Goal: Transaction & Acquisition: Purchase product/service

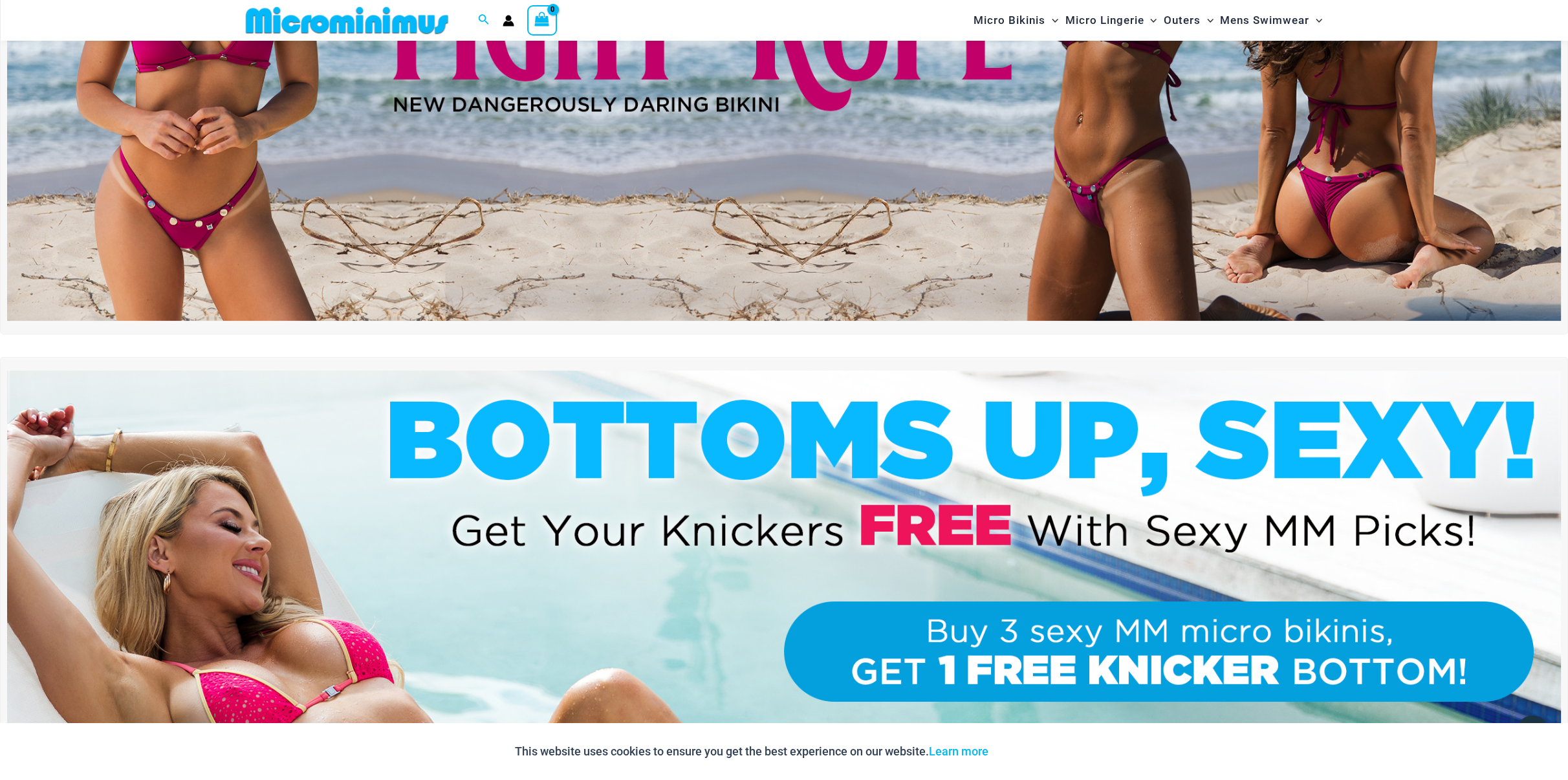
scroll to position [378, 0]
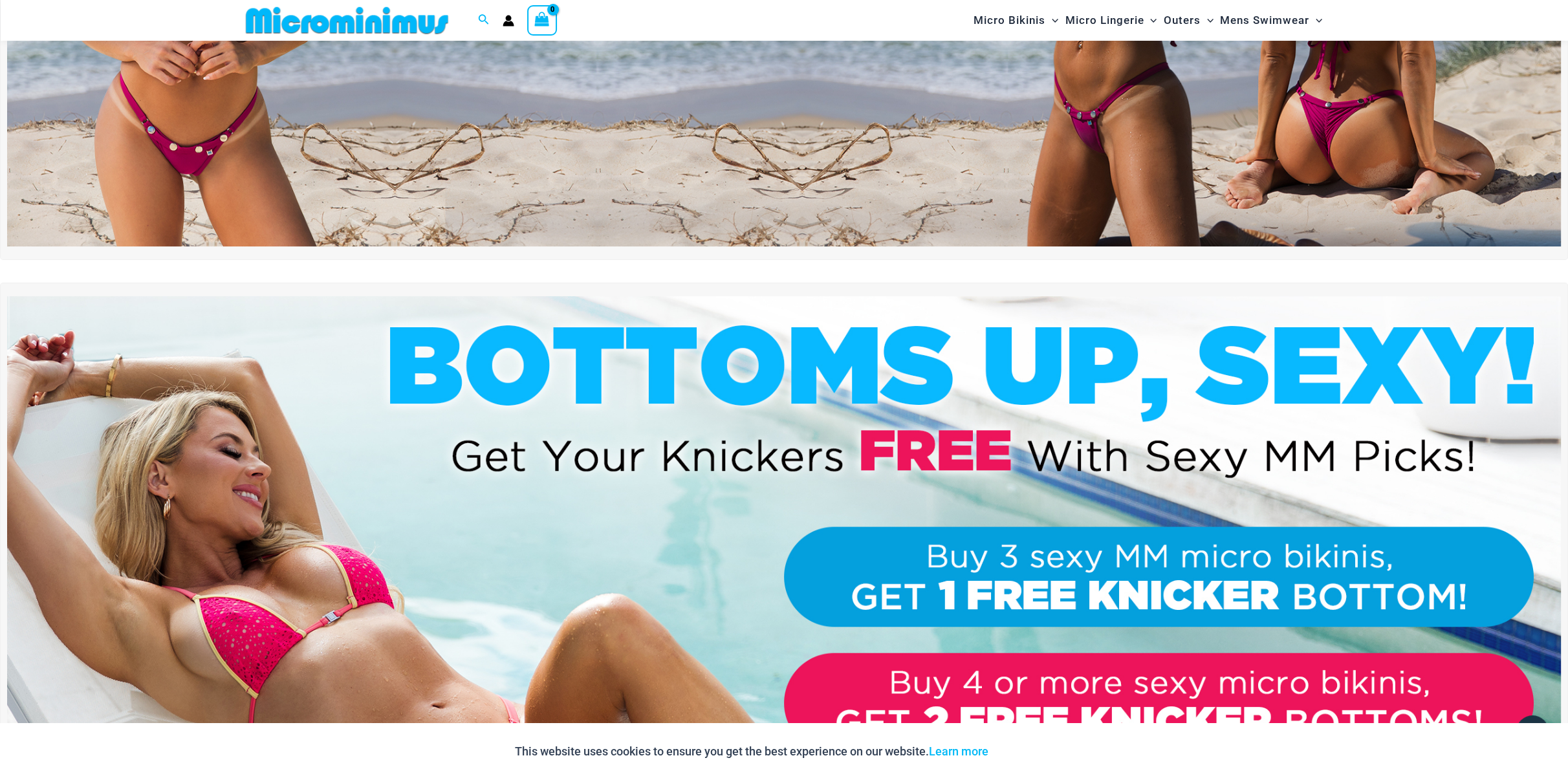
type input "**********"
click at [686, 456] on img at bounding box center [784, 560] width 1554 height 528
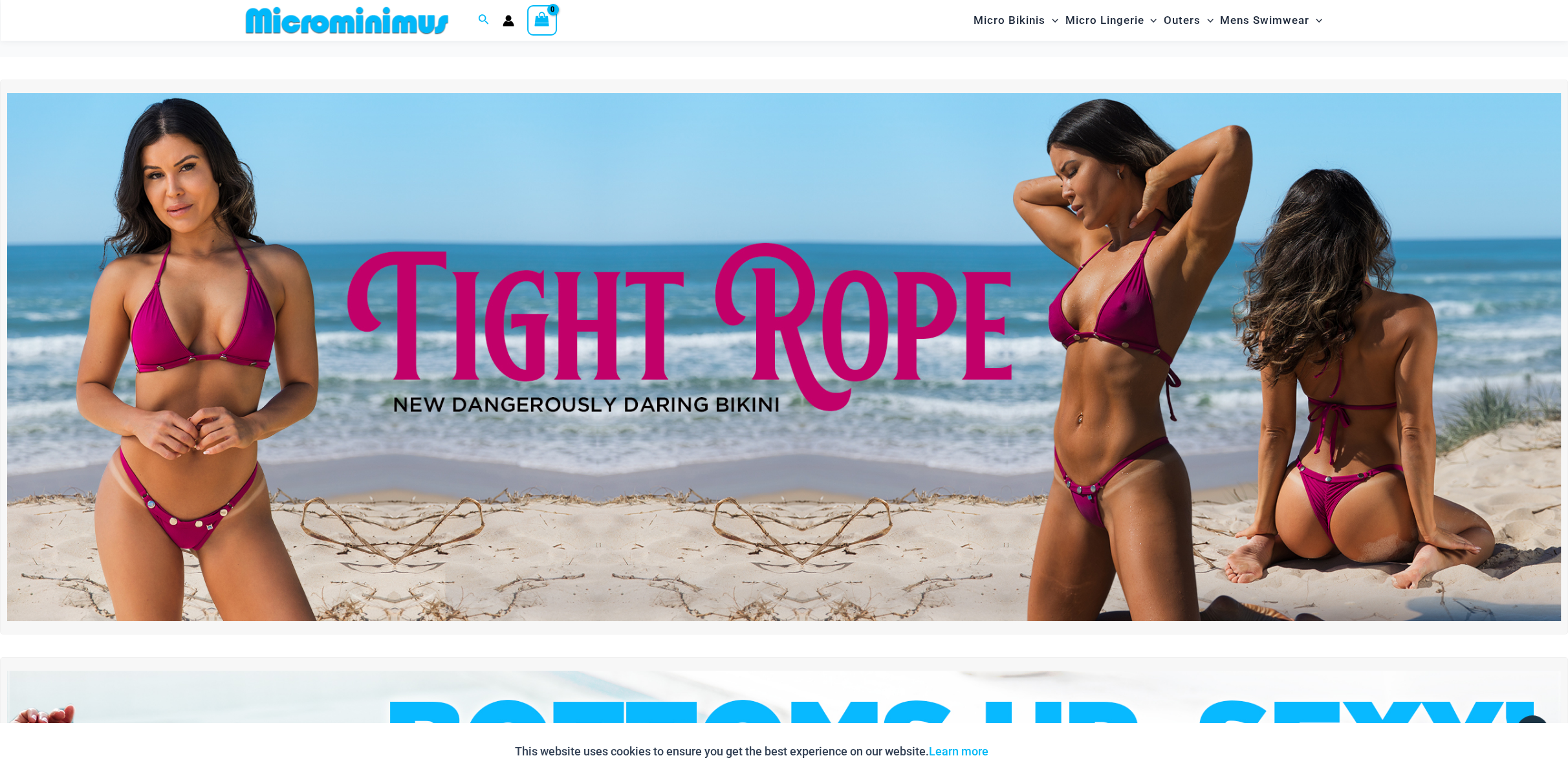
scroll to position [0, 0]
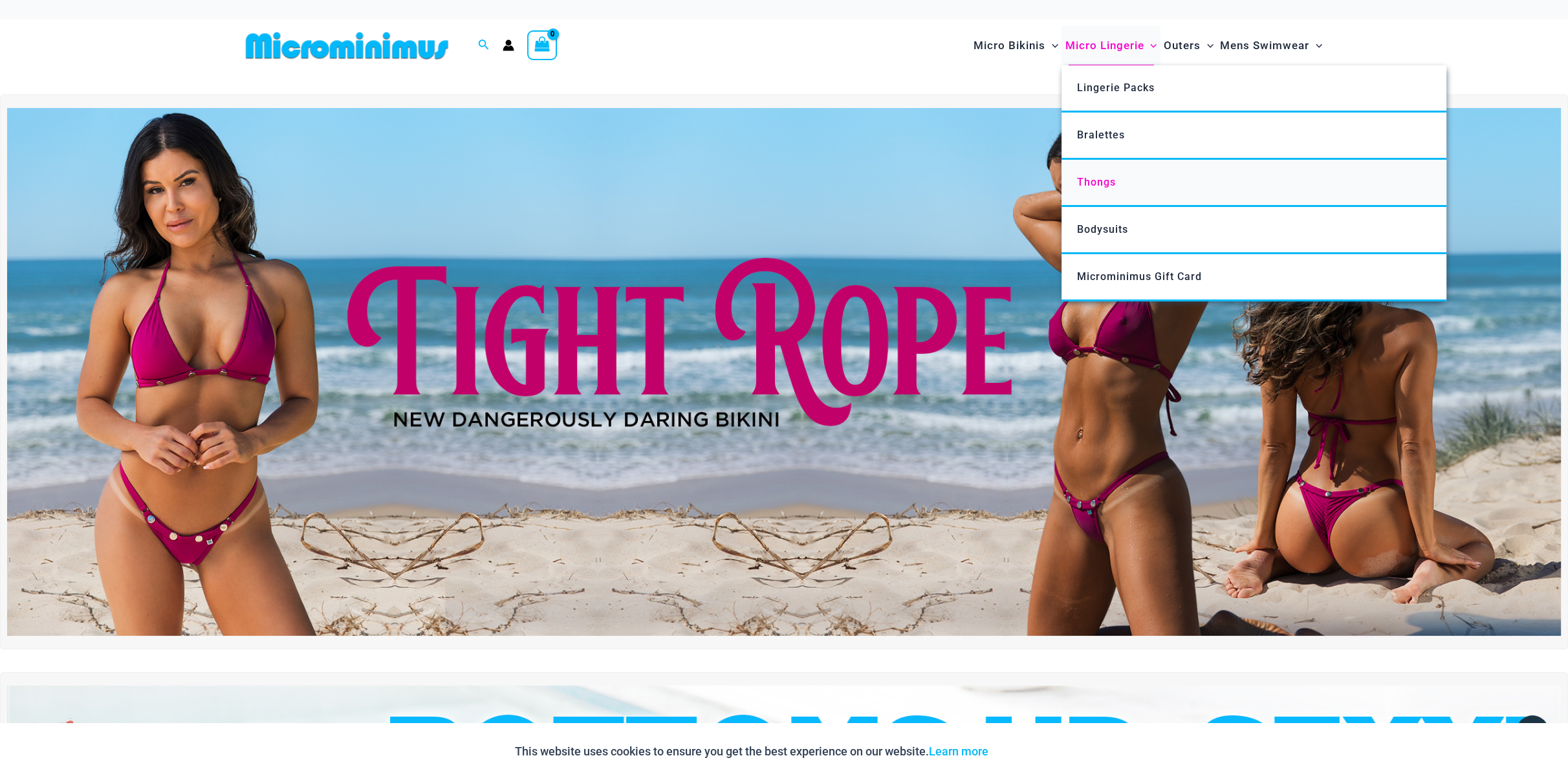
click at [1096, 177] on span "Thongs" at bounding box center [1096, 182] width 38 height 13
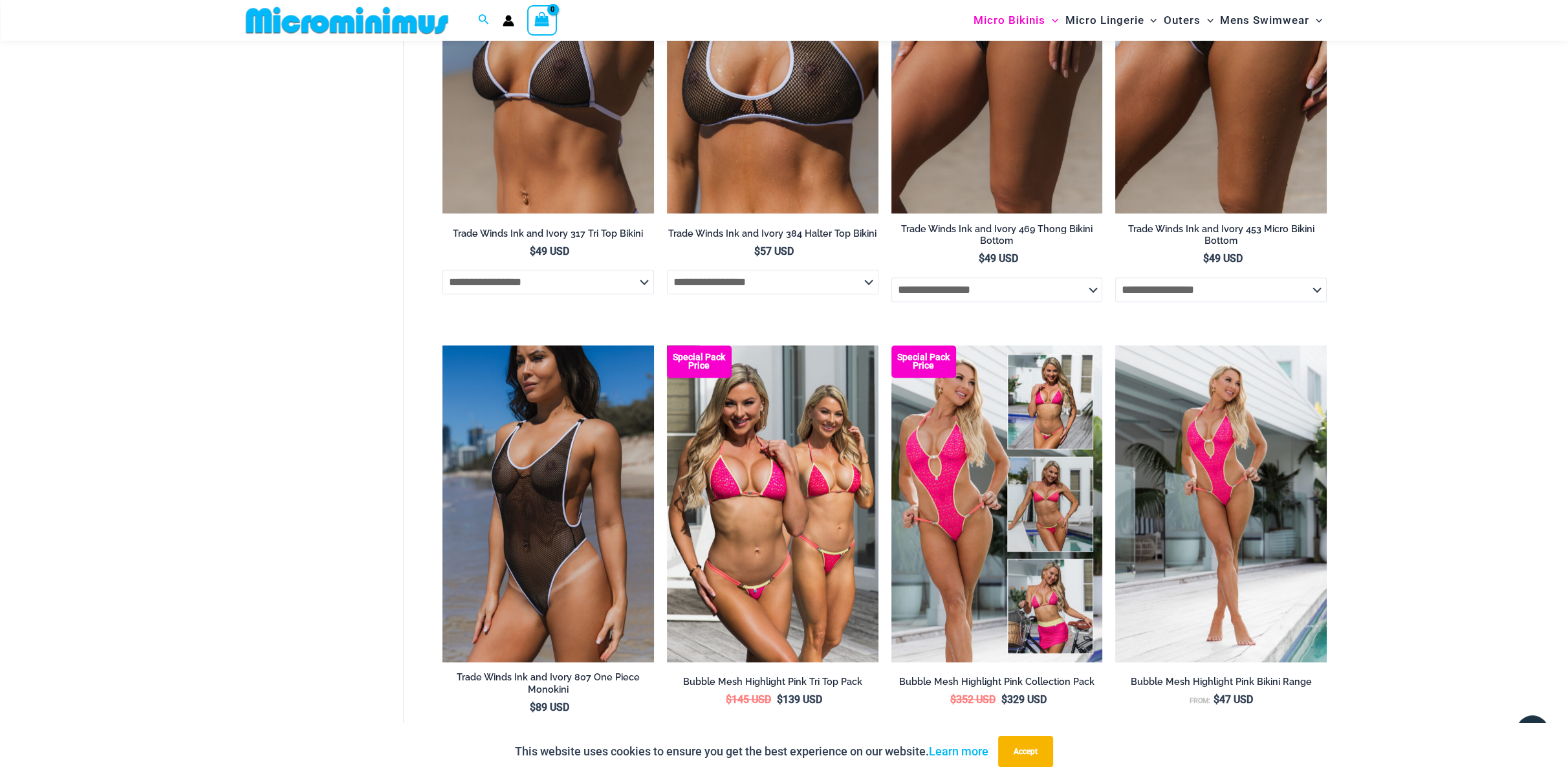
scroll to position [1413, 0]
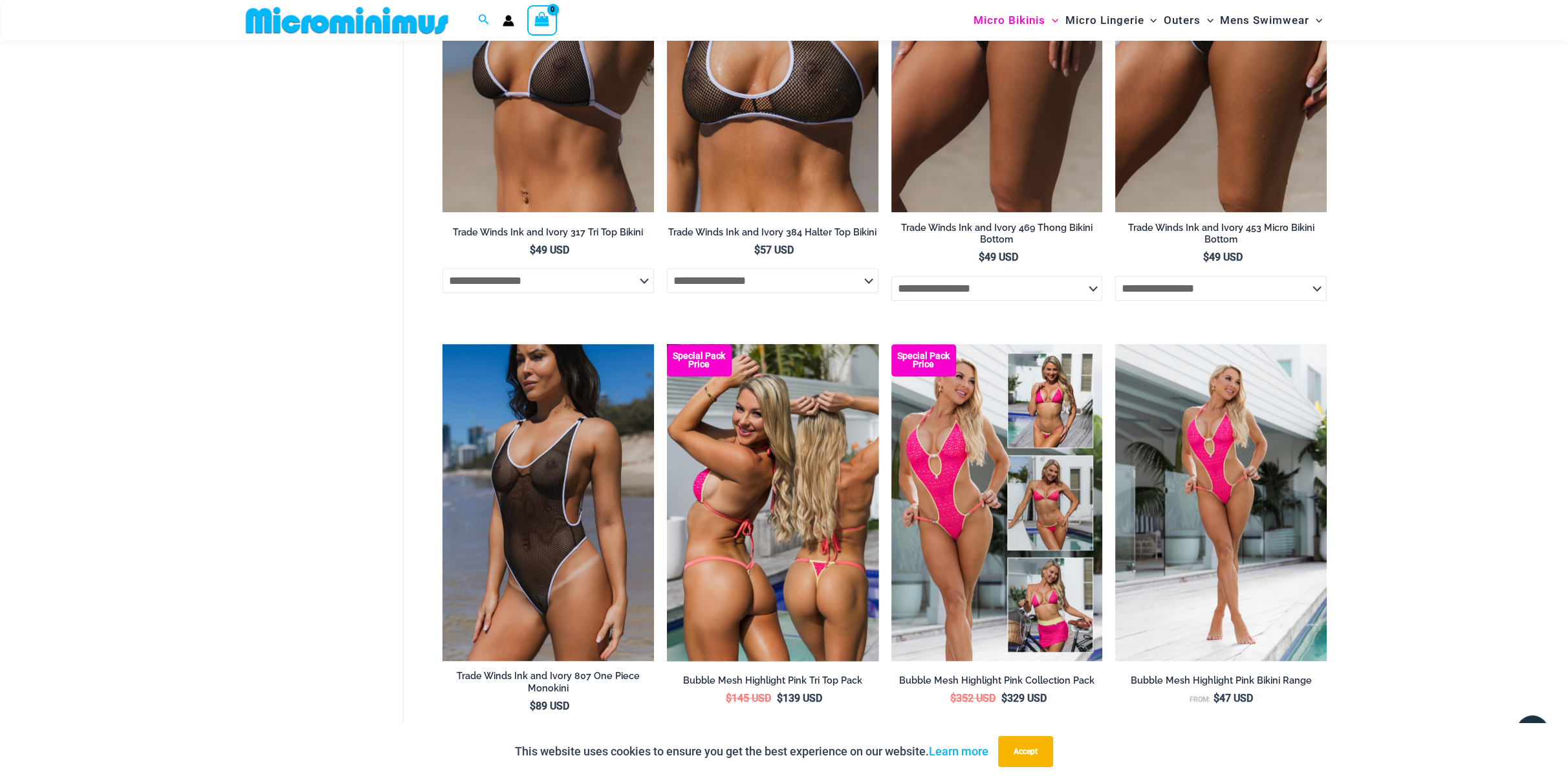
type input "**********"
click at [793, 505] on img at bounding box center [773, 502] width 212 height 317
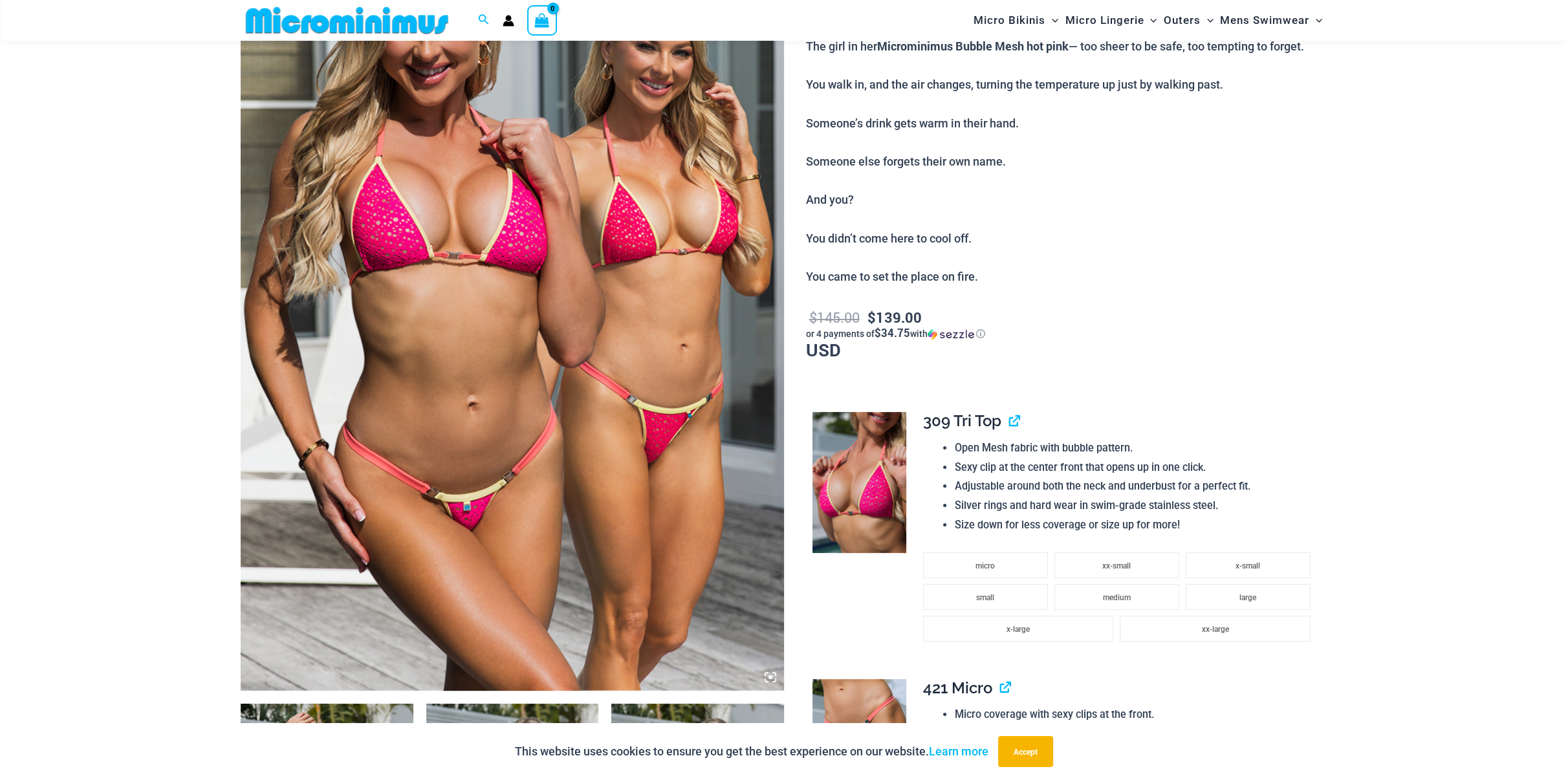
scroll to position [248, 0]
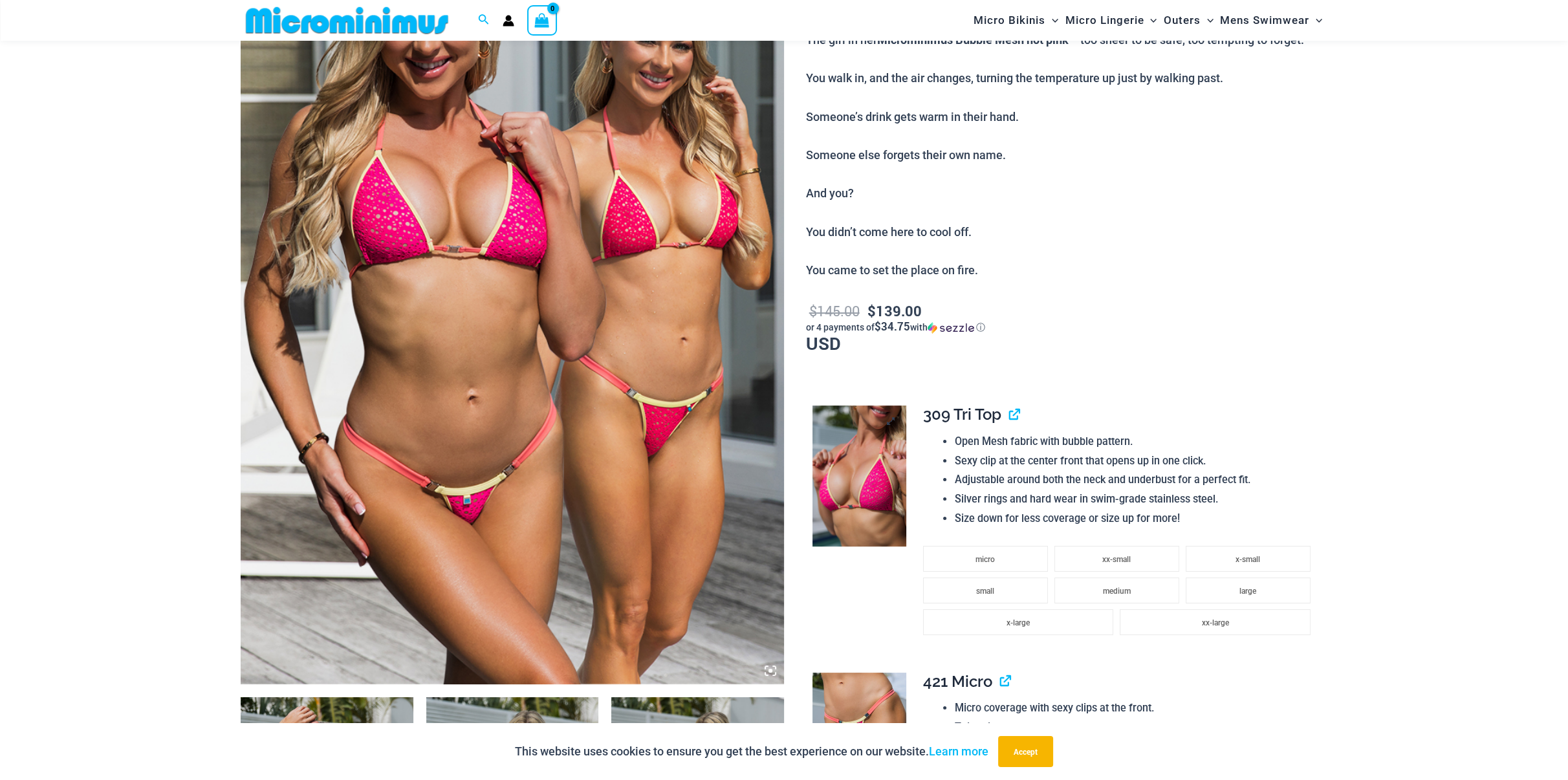
type input "**********"
click at [859, 491] on img at bounding box center [859, 476] width 94 height 141
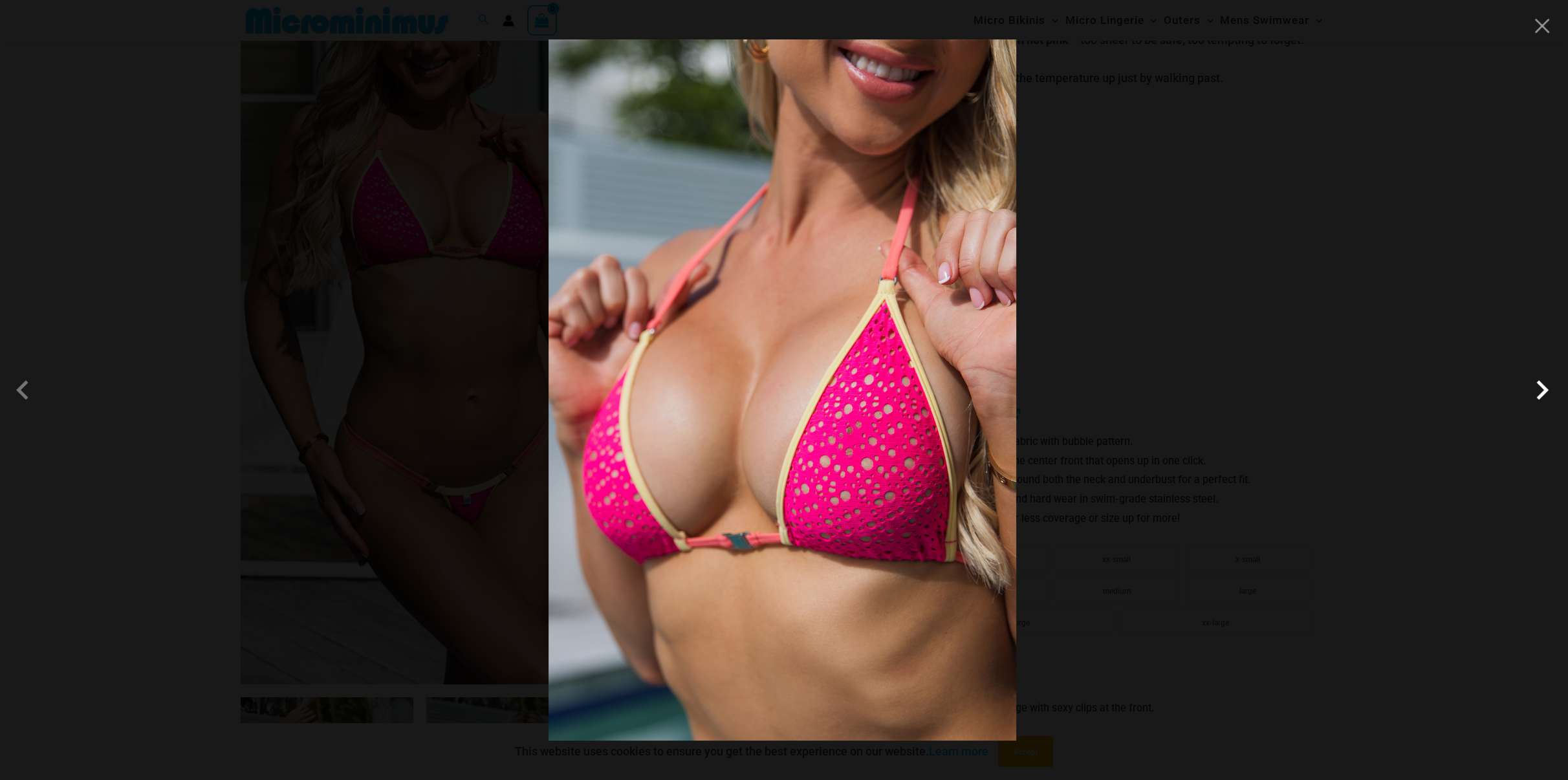
click at [1543, 398] on span at bounding box center [1541, 390] width 38 height 38
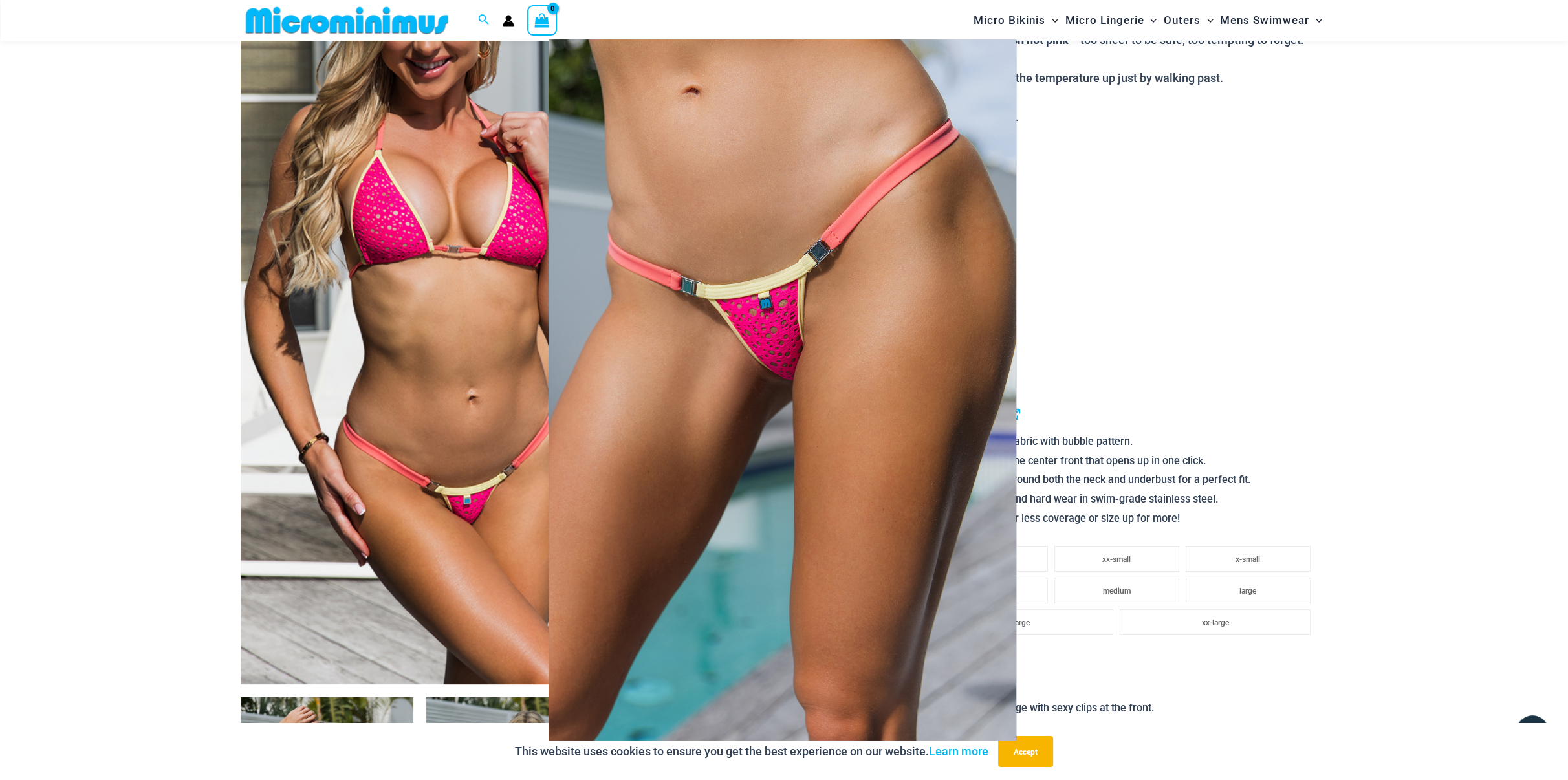
click at [1543, 398] on span at bounding box center [1541, 390] width 38 height 38
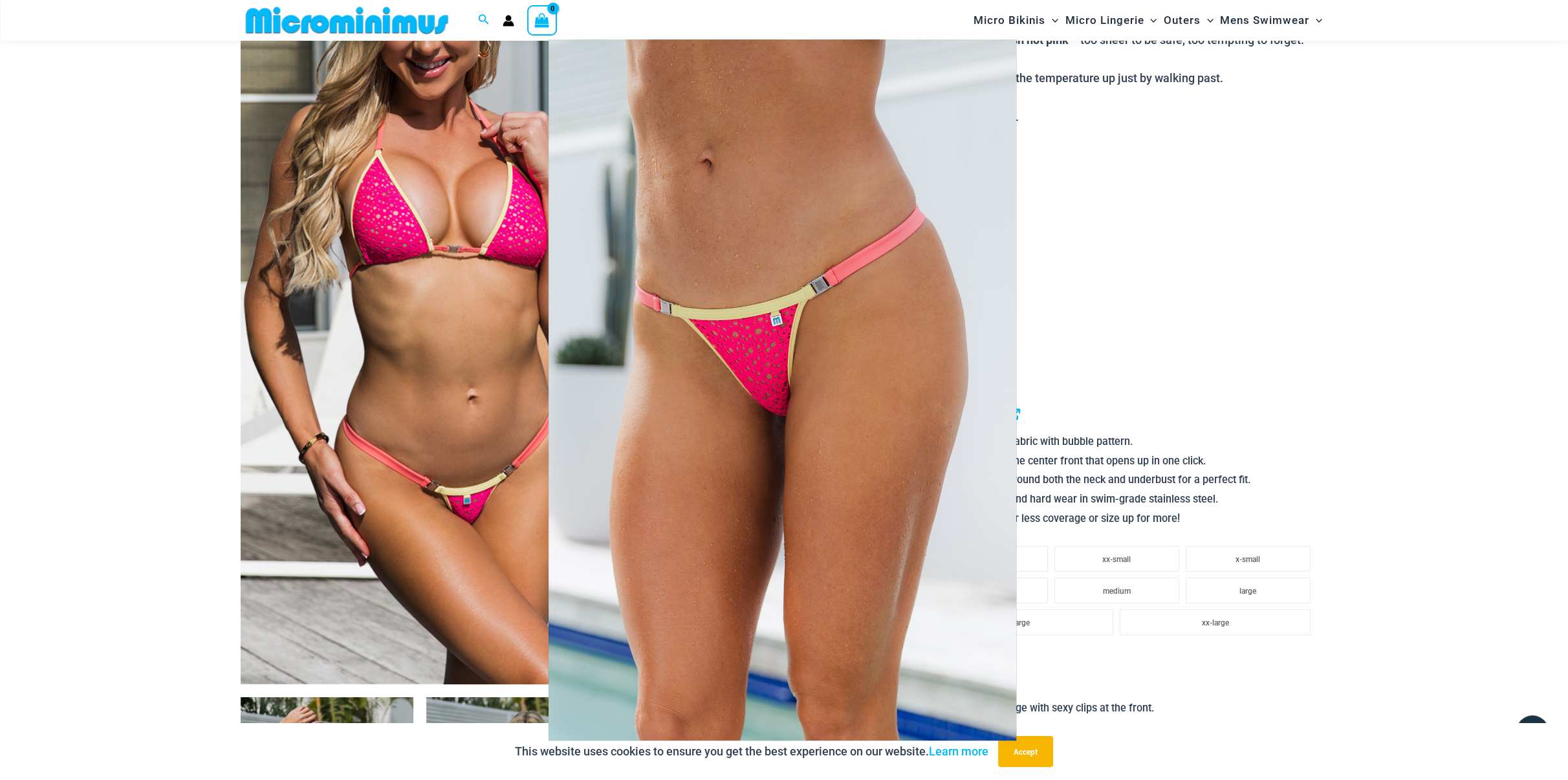
click at [1543, 398] on span at bounding box center [1541, 390] width 38 height 38
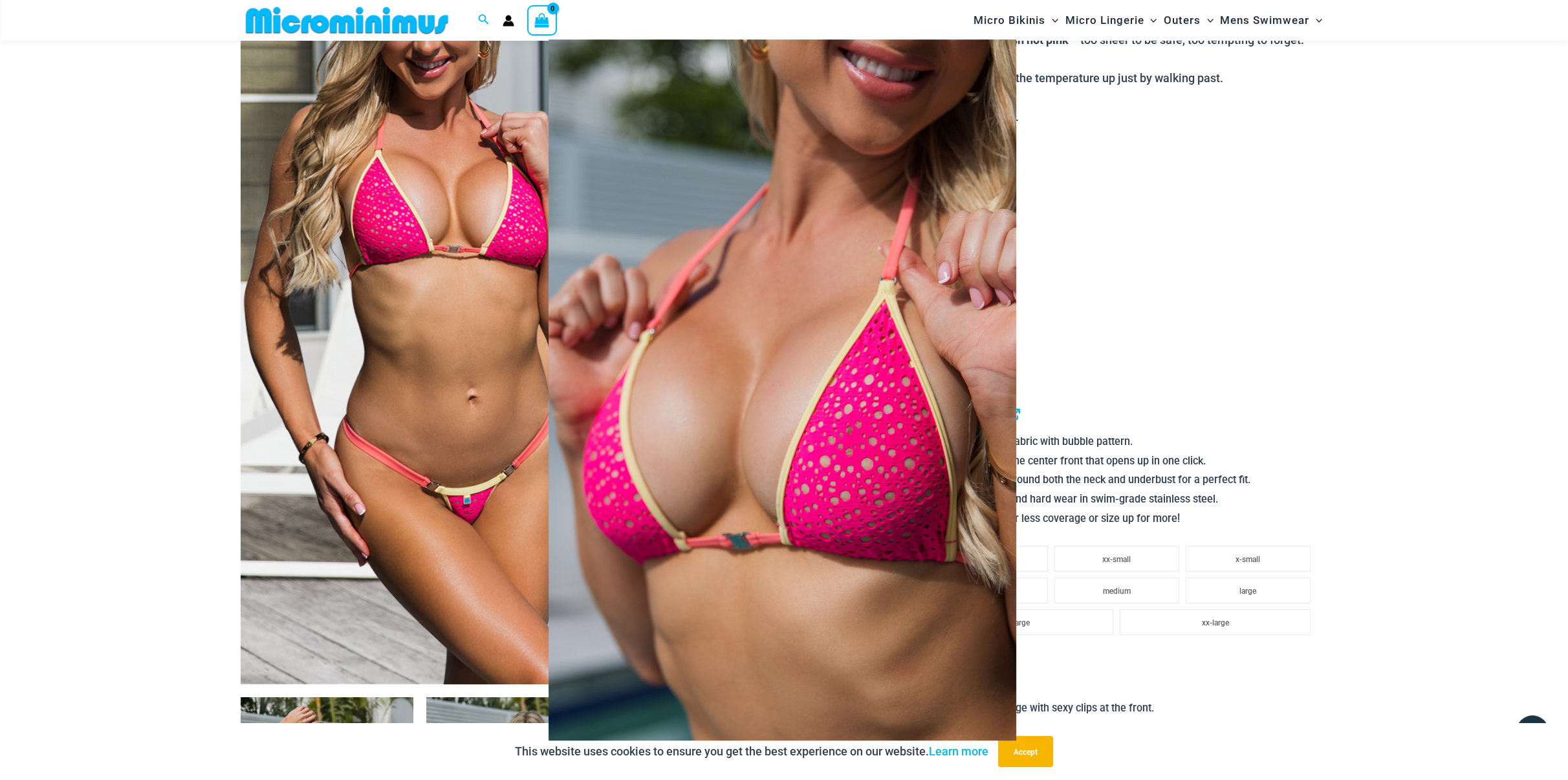
click at [827, 362] on img at bounding box center [783, 390] width 468 height 701
click at [1171, 365] on div at bounding box center [784, 390] width 1568 height 780
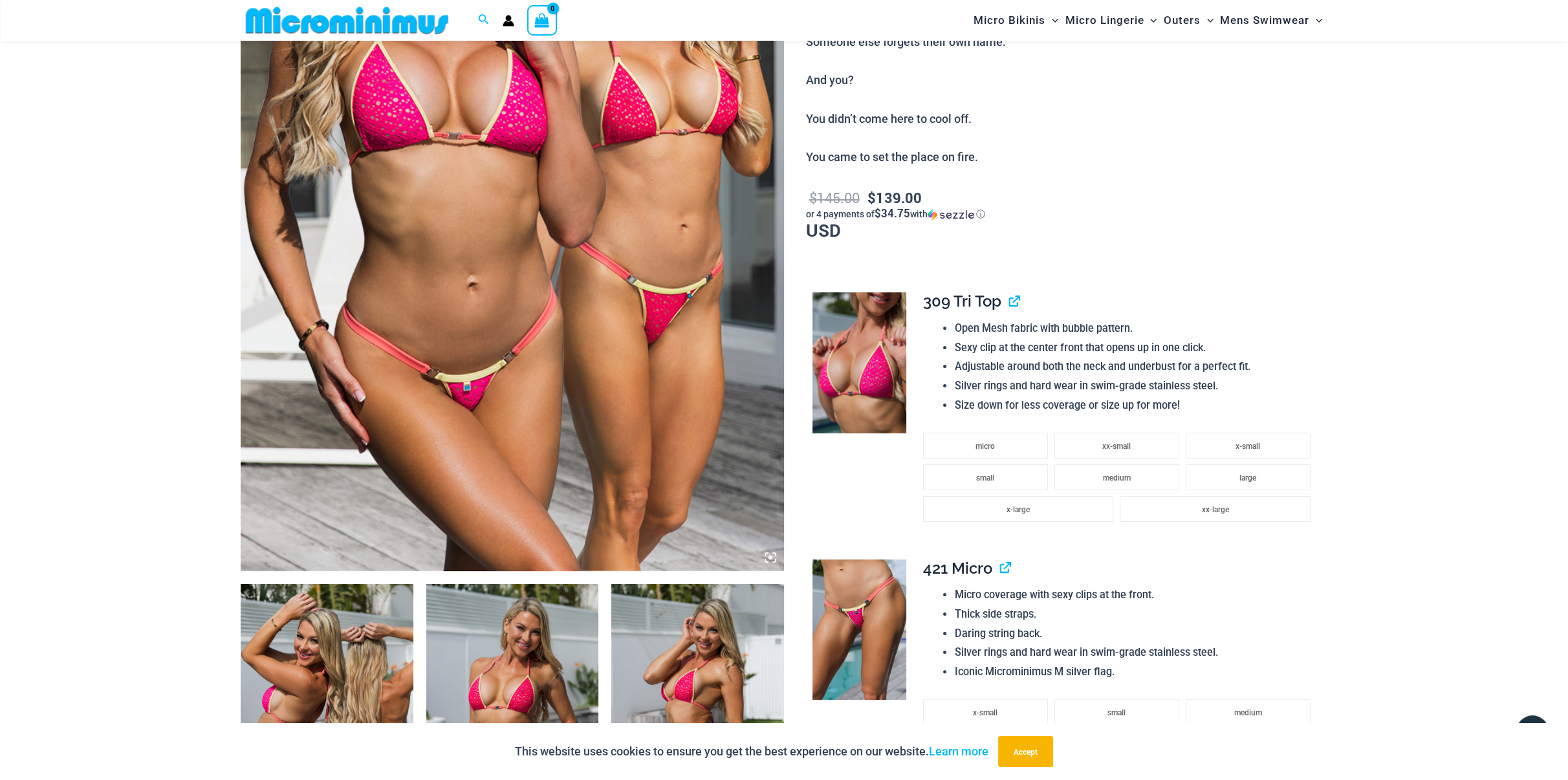
scroll to position [313, 0]
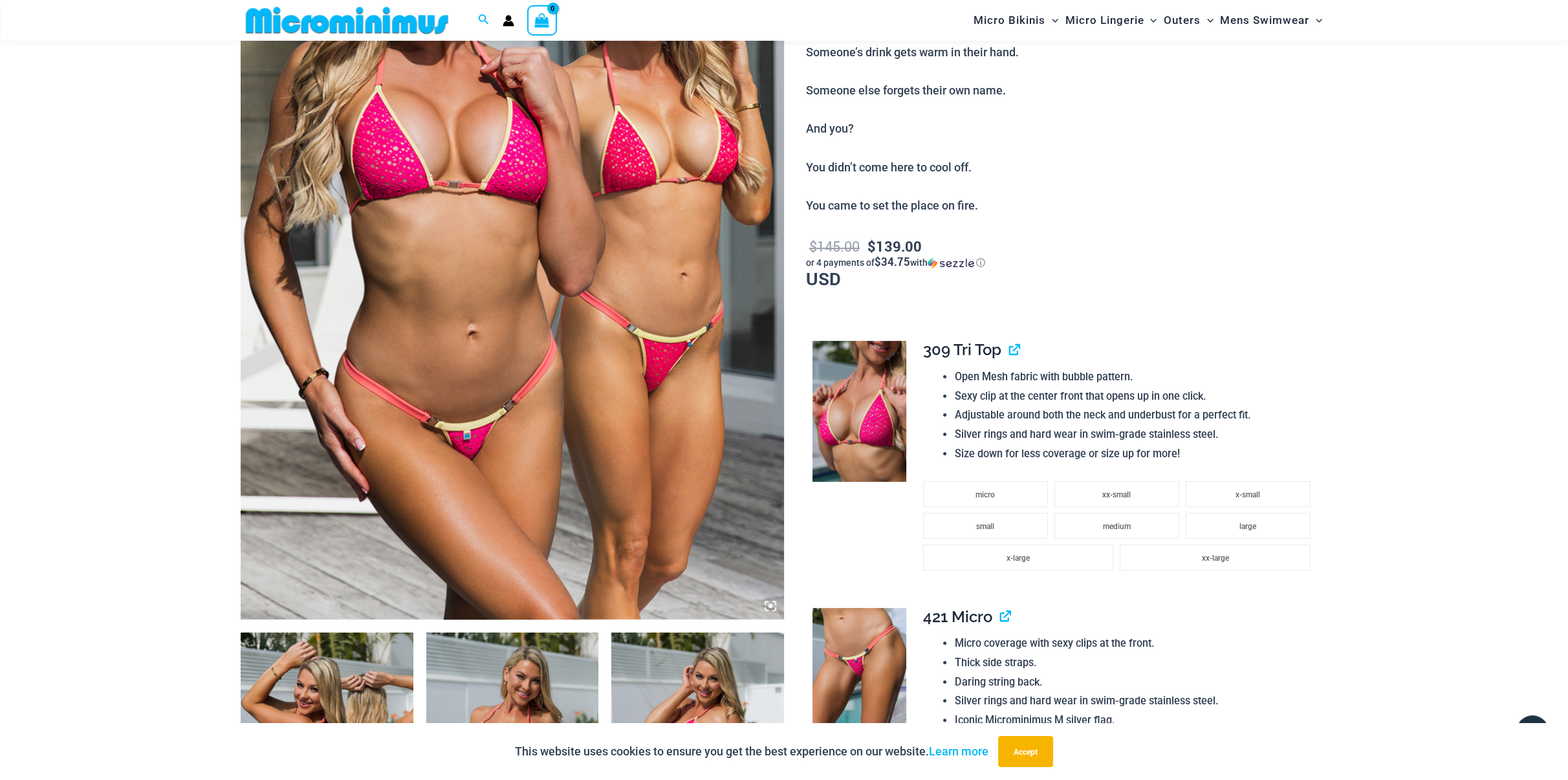
click at [868, 417] on img at bounding box center [859, 412] width 94 height 141
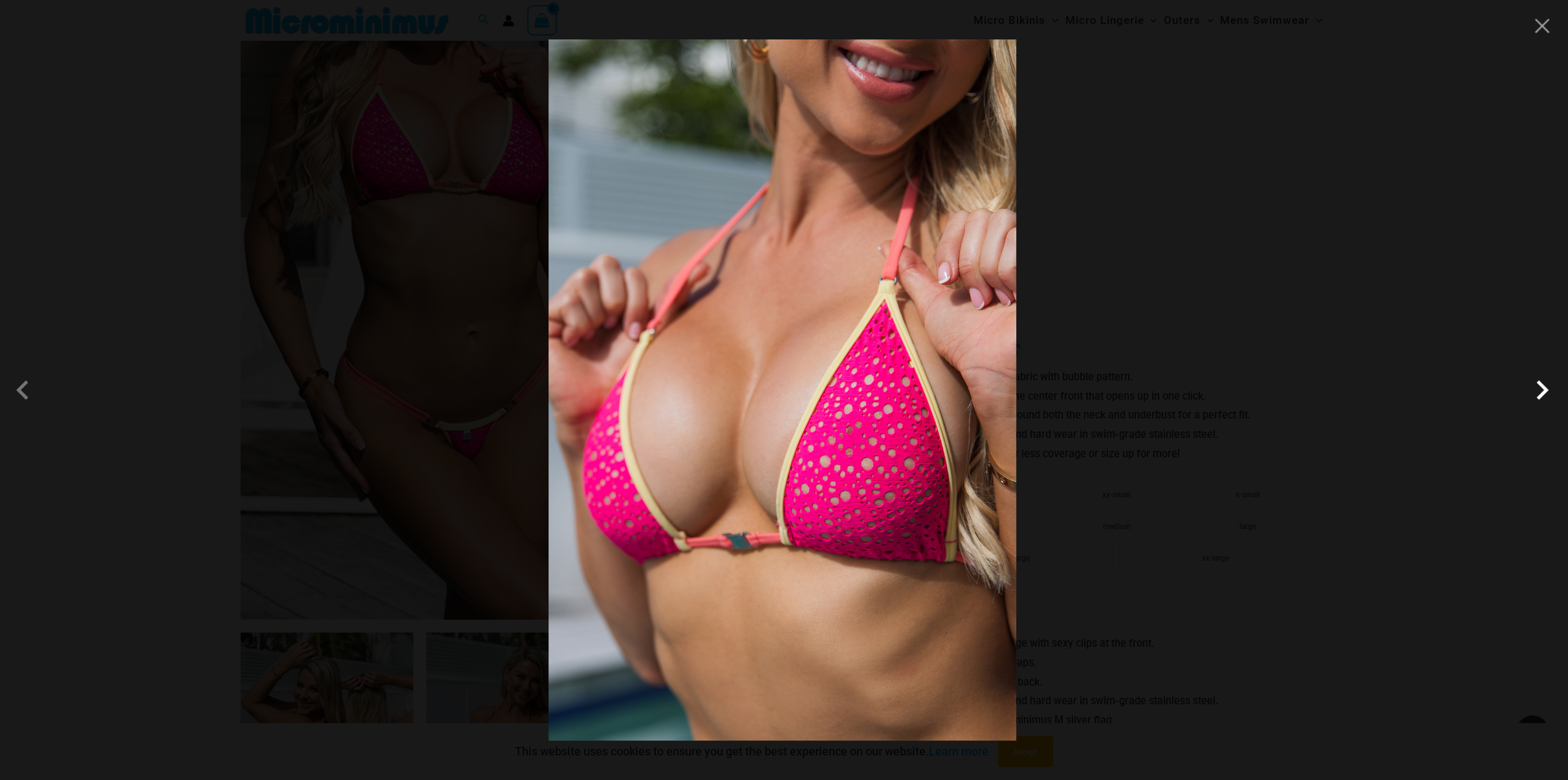
click at [1539, 393] on span at bounding box center [1541, 390] width 38 height 38
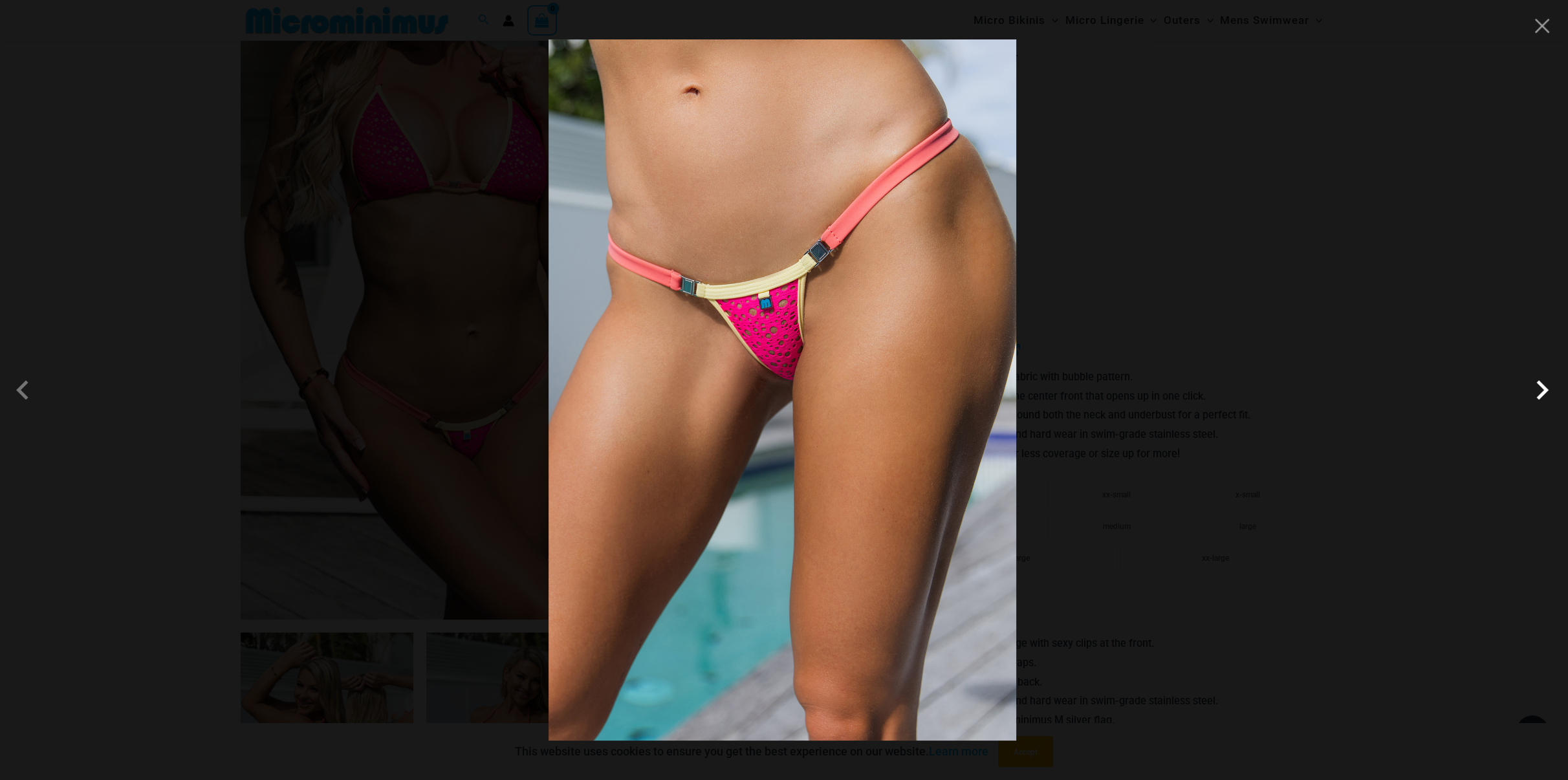
click at [1539, 393] on span at bounding box center [1541, 390] width 38 height 38
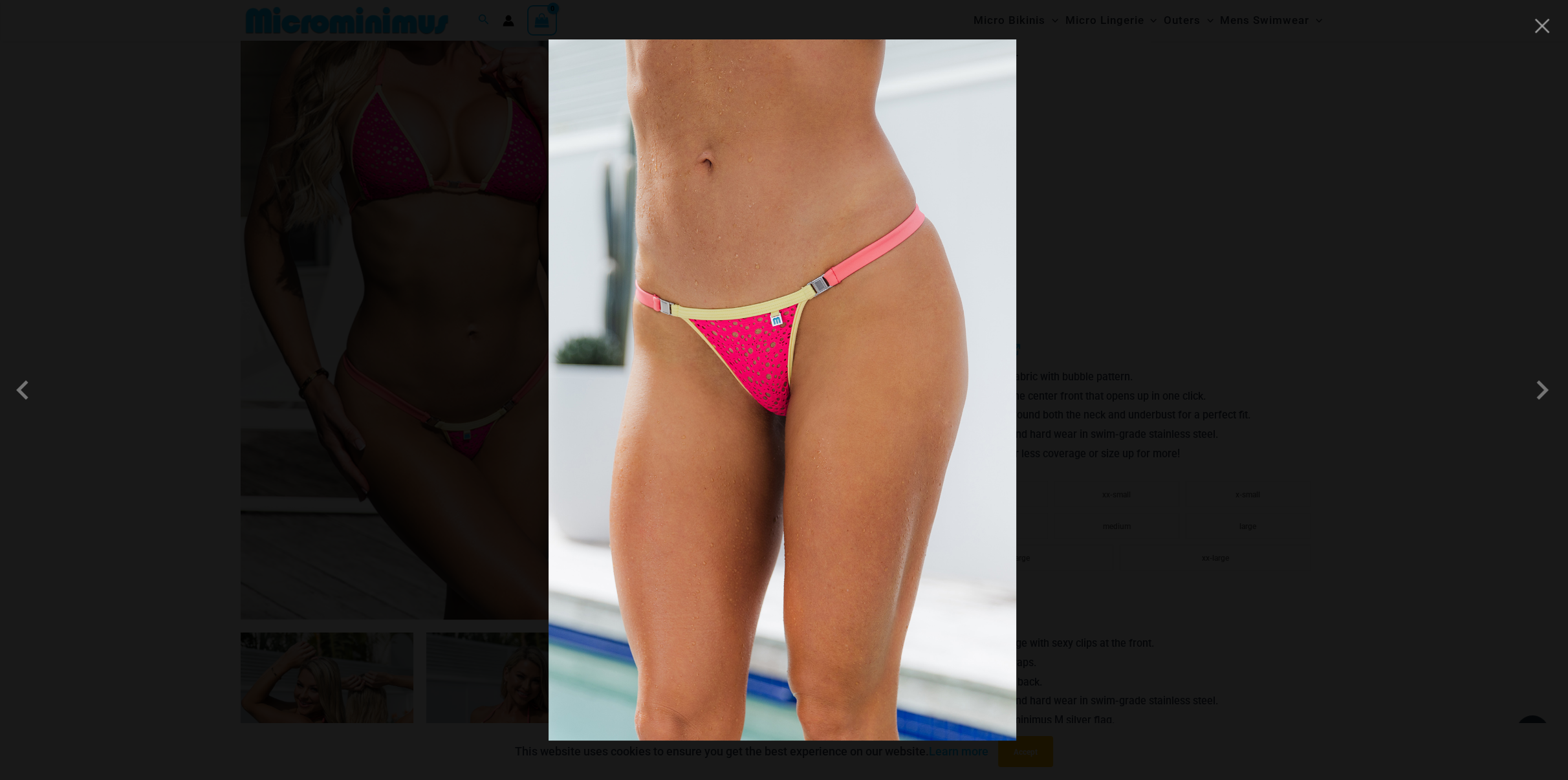
click at [1430, 381] on div at bounding box center [784, 390] width 1568 height 780
